Goal: Task Accomplishment & Management: Complete application form

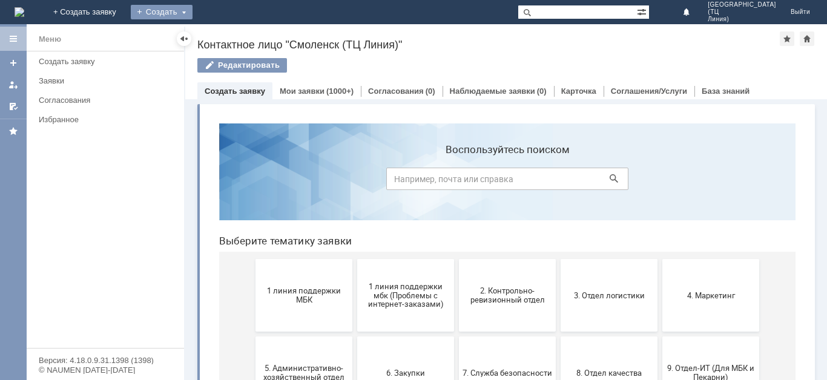
click at [193, 10] on div "Создать" at bounding box center [162, 12] width 62 height 15
drag, startPoint x: 239, startPoint y: 39, endPoint x: 207, endPoint y: 47, distance: 32.3
click at [225, 41] on link "Заявка" at bounding box center [179, 36] width 92 height 15
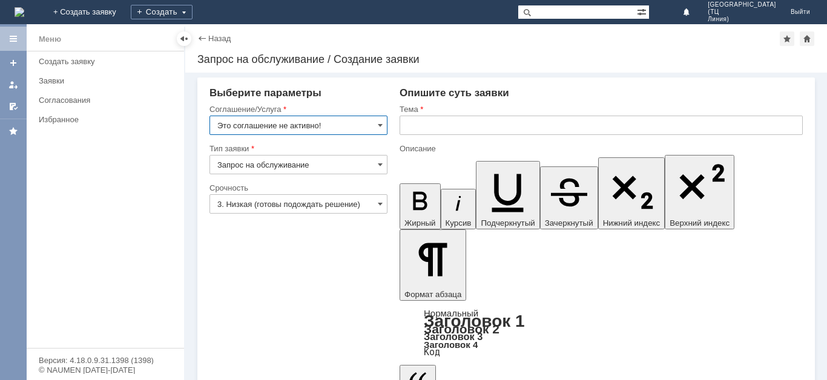
click at [385, 124] on input "Это соглашение не активно!" at bounding box center [298, 125] width 178 height 19
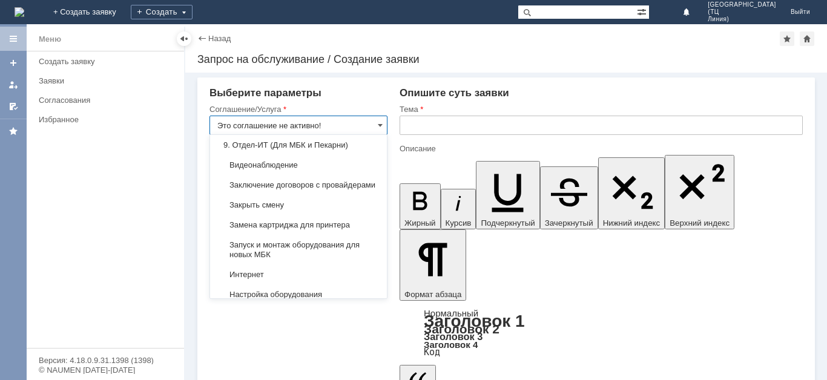
scroll to position [1259, 0]
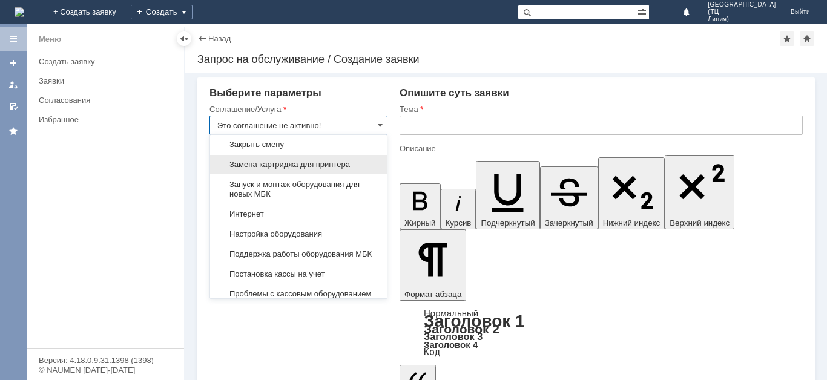
click at [355, 170] on span "Замена картриджа для принтера" at bounding box center [298, 165] width 162 height 10
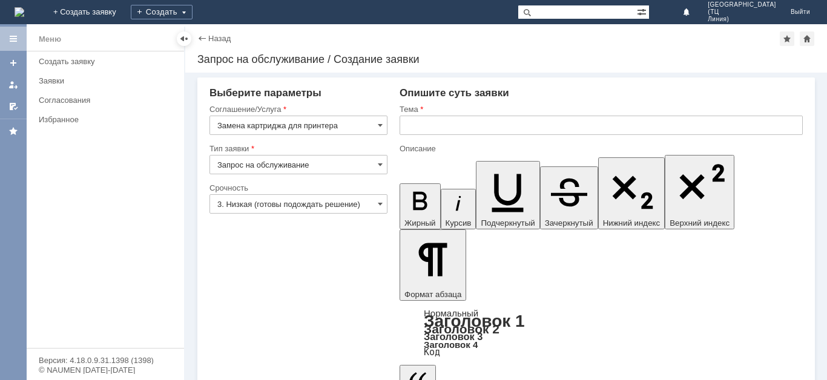
type input "Замена картриджа для принтера"
click at [376, 167] on input "Запрос на обслуживание" at bounding box center [298, 164] width 178 height 19
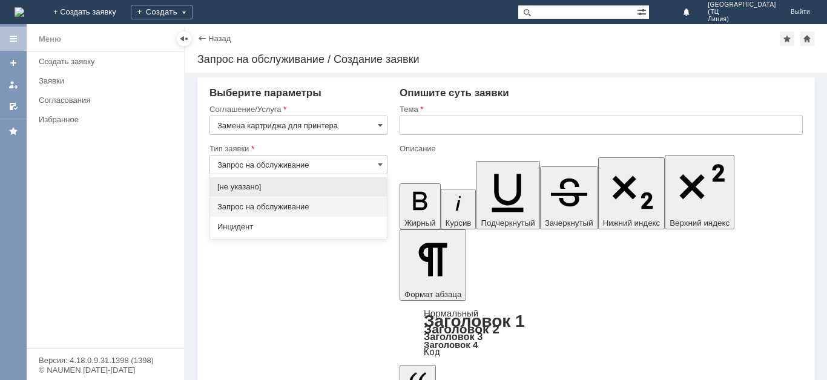
click at [323, 208] on span "Запрос на обслуживание" at bounding box center [298, 207] width 162 height 10
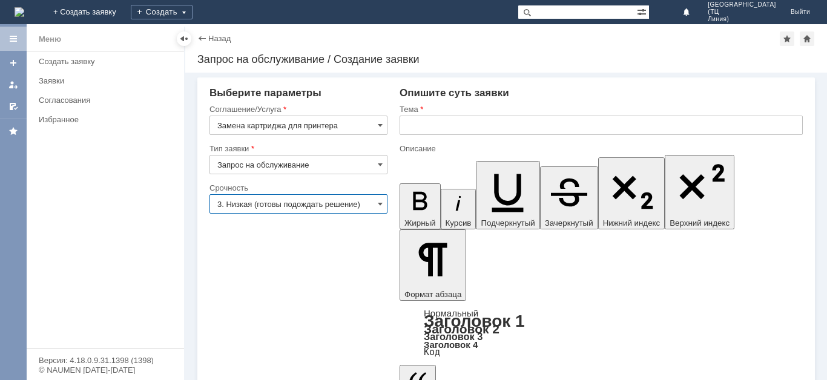
click at [343, 200] on input "3. Низкая (готовы подождать решение)" at bounding box center [298, 203] width 178 height 19
type input "Запрос на обслуживание"
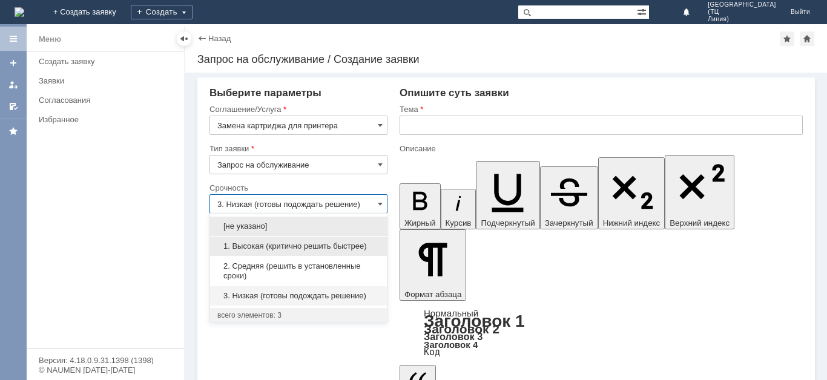
click at [326, 245] on span "1. Высокая (критично решить быстрее)" at bounding box center [298, 247] width 162 height 10
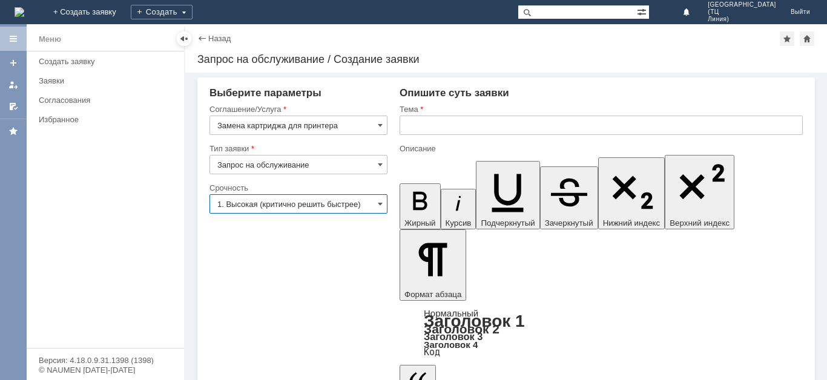
type input "1. Высокая (критично решить быстрее)"
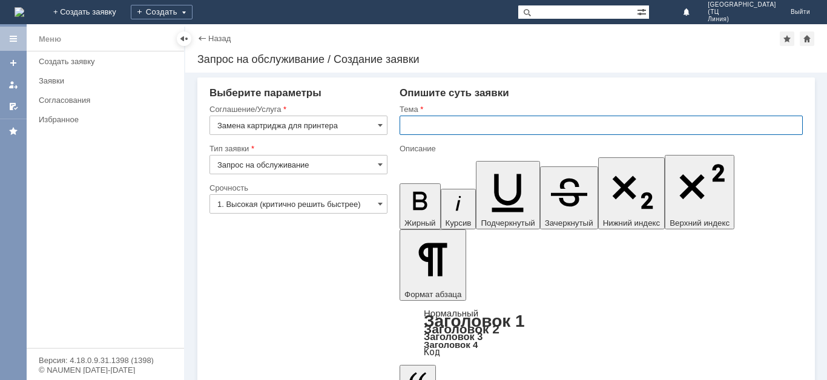
click at [453, 117] on input "text" at bounding box center [601, 125] width 403 height 19
type input "[PERSON_NAME]"
type input "зАМЕНА КАРТРИДЖА"
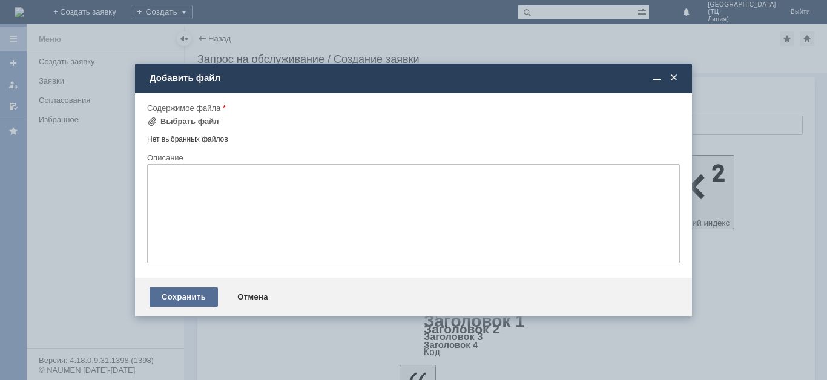
click at [197, 292] on div "Сохранить" at bounding box center [184, 297] width 68 height 19
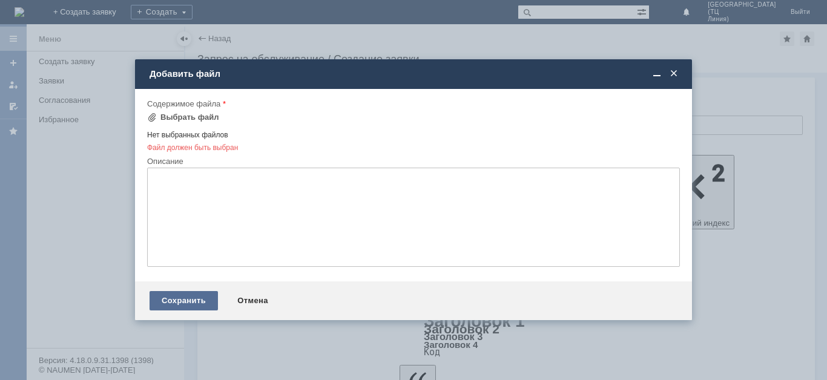
click at [202, 301] on div "Сохранить" at bounding box center [184, 300] width 68 height 19
click at [245, 304] on div "Отмена" at bounding box center [252, 300] width 55 height 19
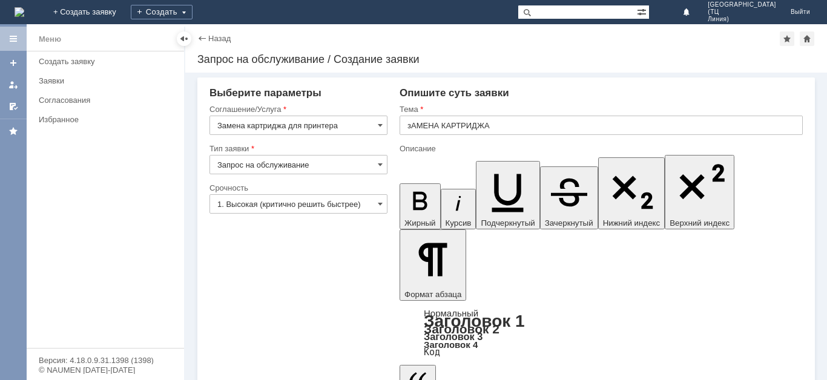
click at [68, 63] on div "Создать заявку" at bounding box center [108, 61] width 138 height 9
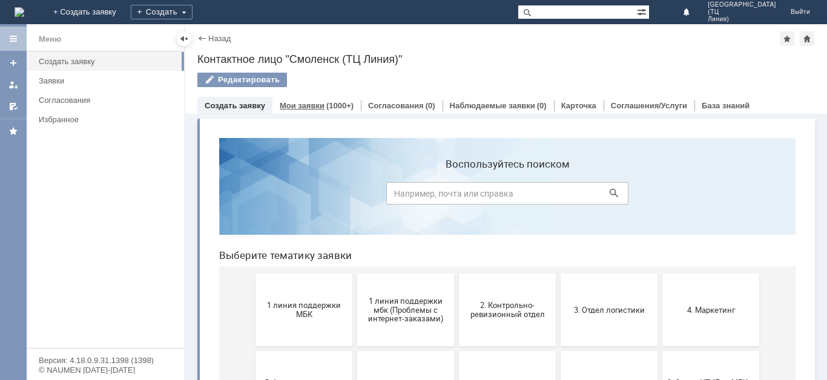
click at [282, 101] on link "Мои заявки" at bounding box center [302, 105] width 45 height 9
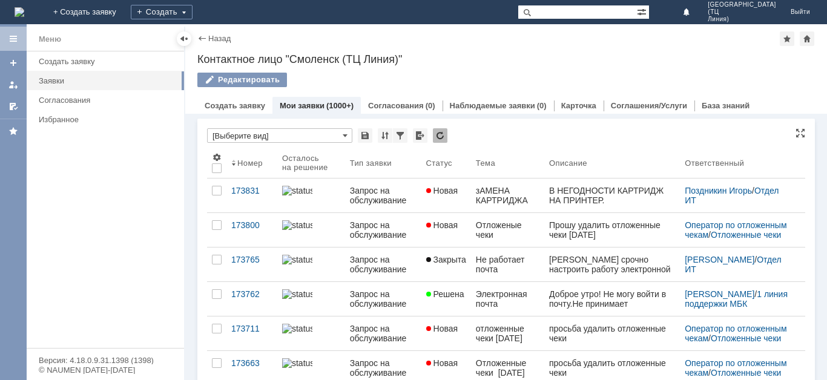
click at [44, 36] on div "Меню" at bounding box center [50, 39] width 22 height 15
click at [14, 38] on div at bounding box center [13, 39] width 10 height 10
